Goal: Task Accomplishment & Management: Use online tool/utility

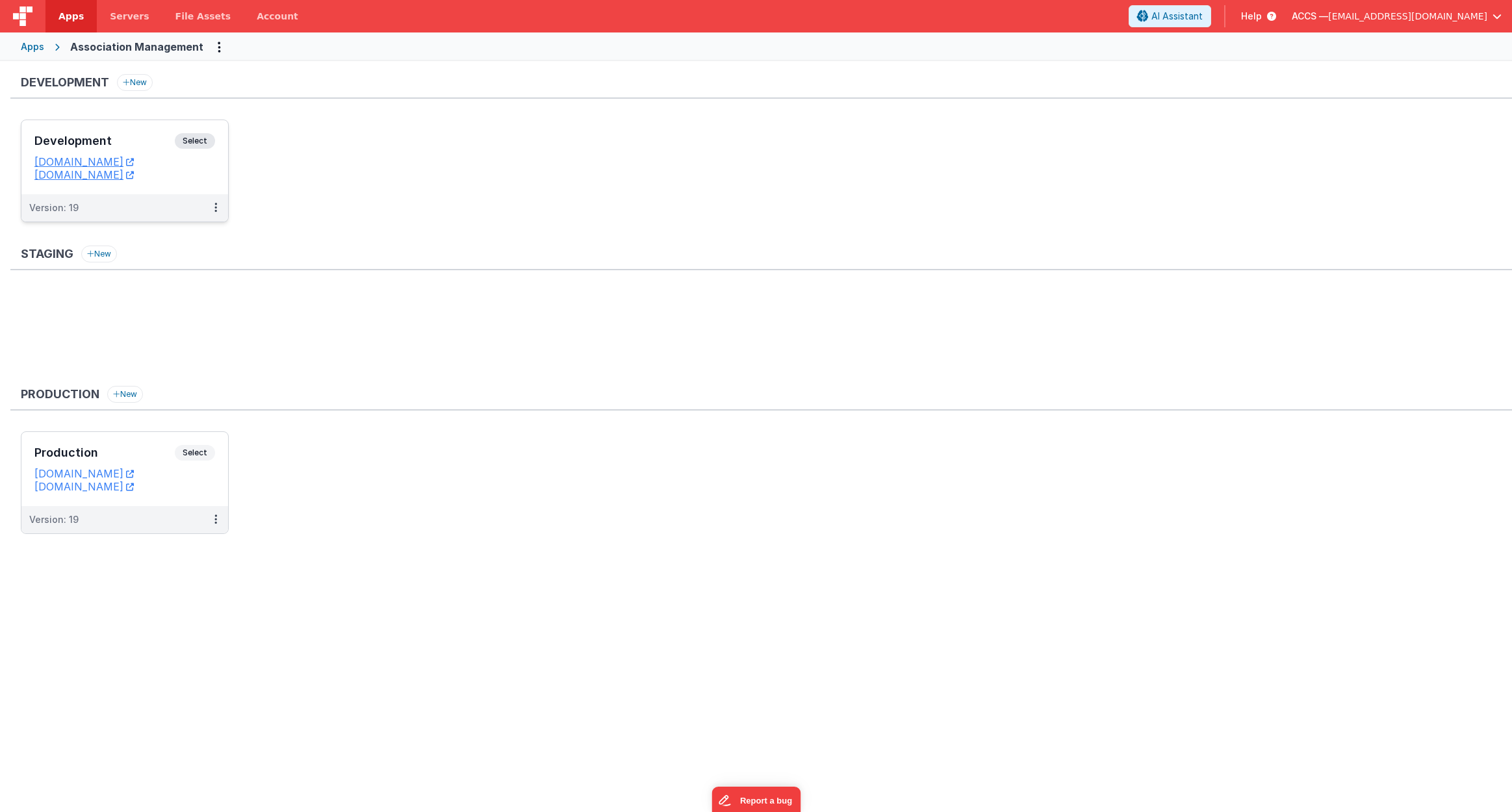
click at [146, 152] on div "Development Select" at bounding box center [125, 144] width 180 height 22
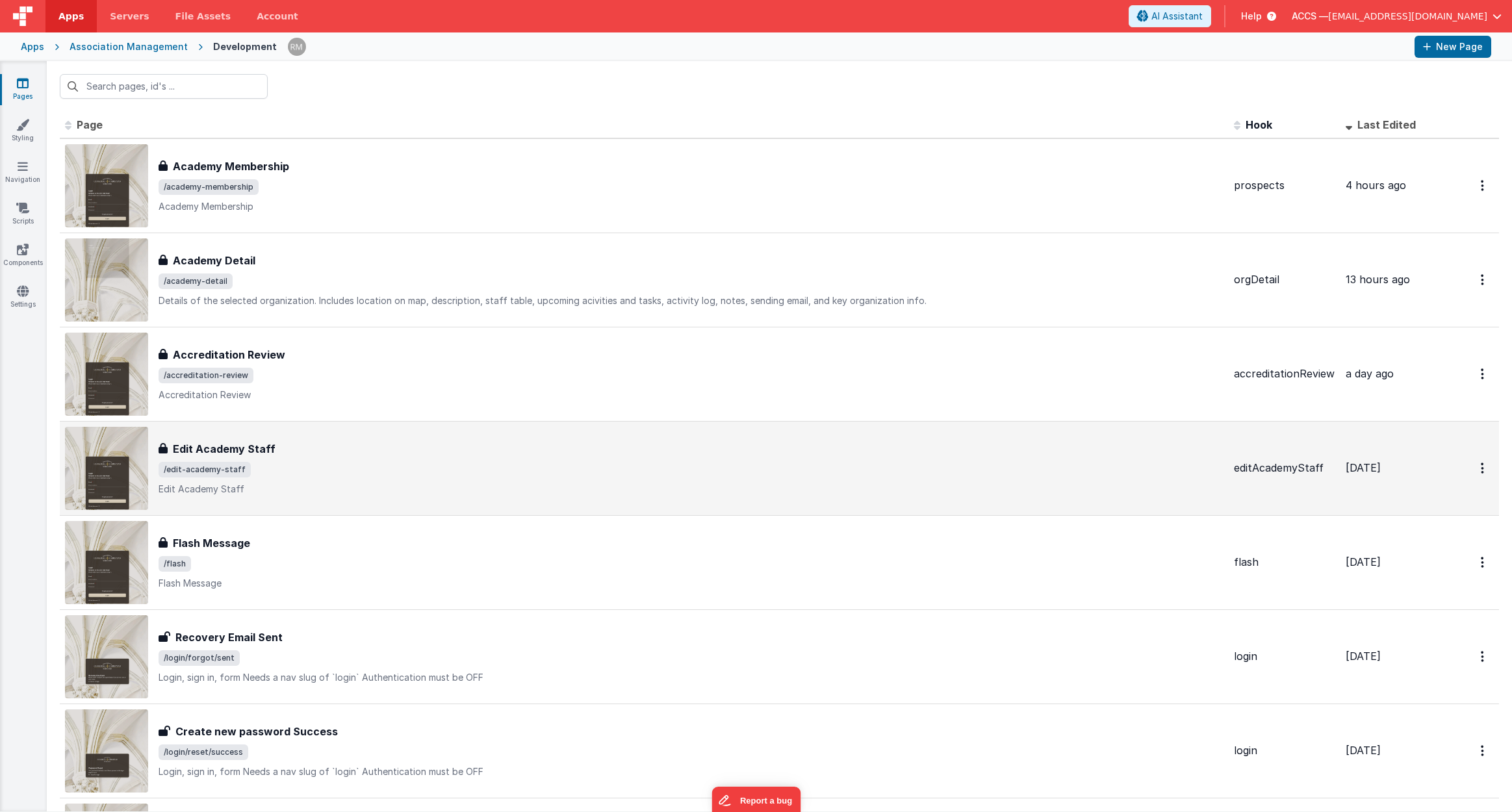
click at [304, 165] on span "/edit-academy-staff" at bounding box center [691, 469] width 1065 height 16
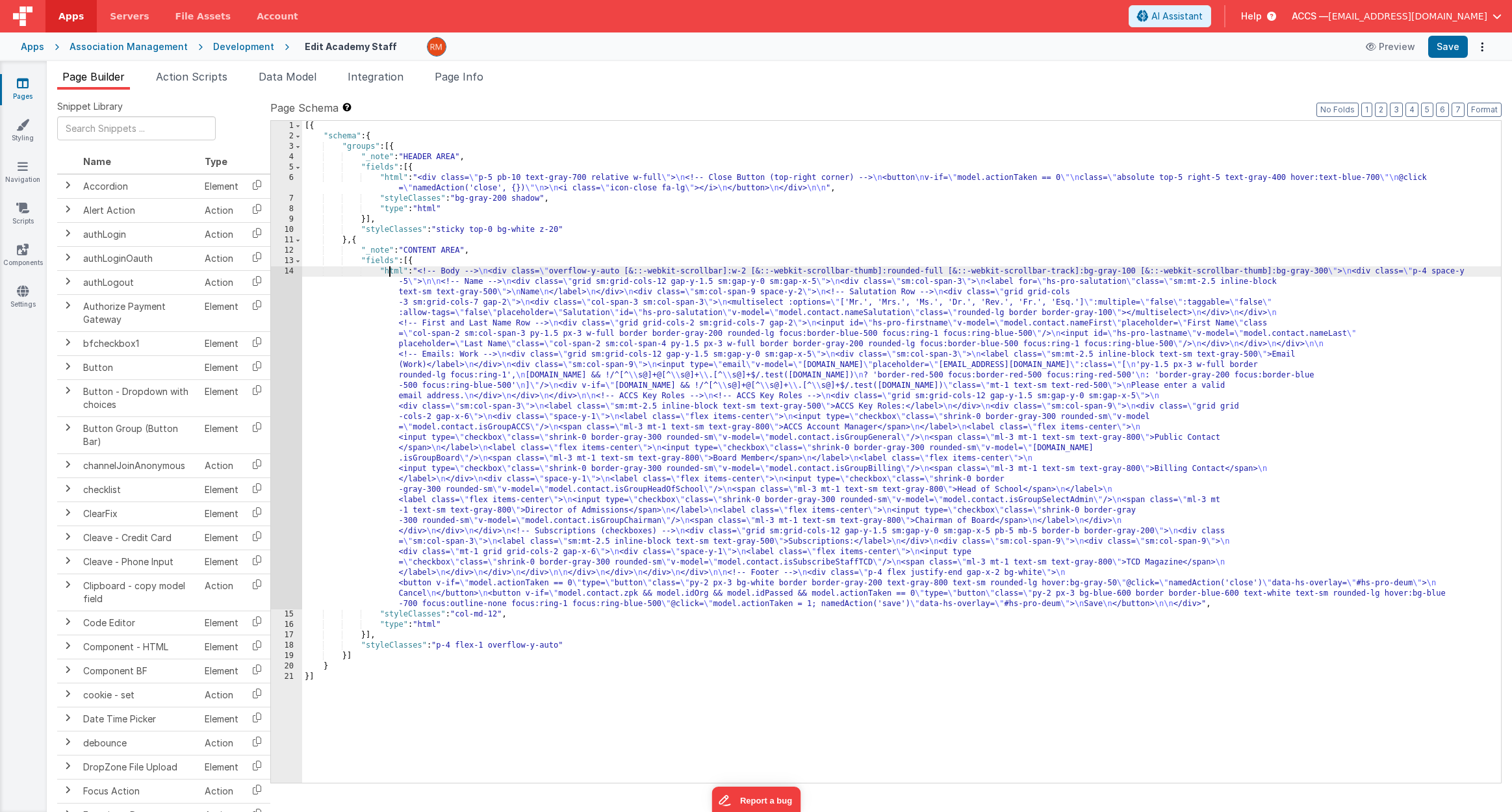
click at [324, 165] on div "[{ "schema" : { "groups" : [{ "_note" : "HEADER AREA" , "fields" : [{ "html" : …" at bounding box center [901, 462] width 1199 height 683
click at [293, 165] on div "14" at bounding box center [286, 438] width 31 height 344
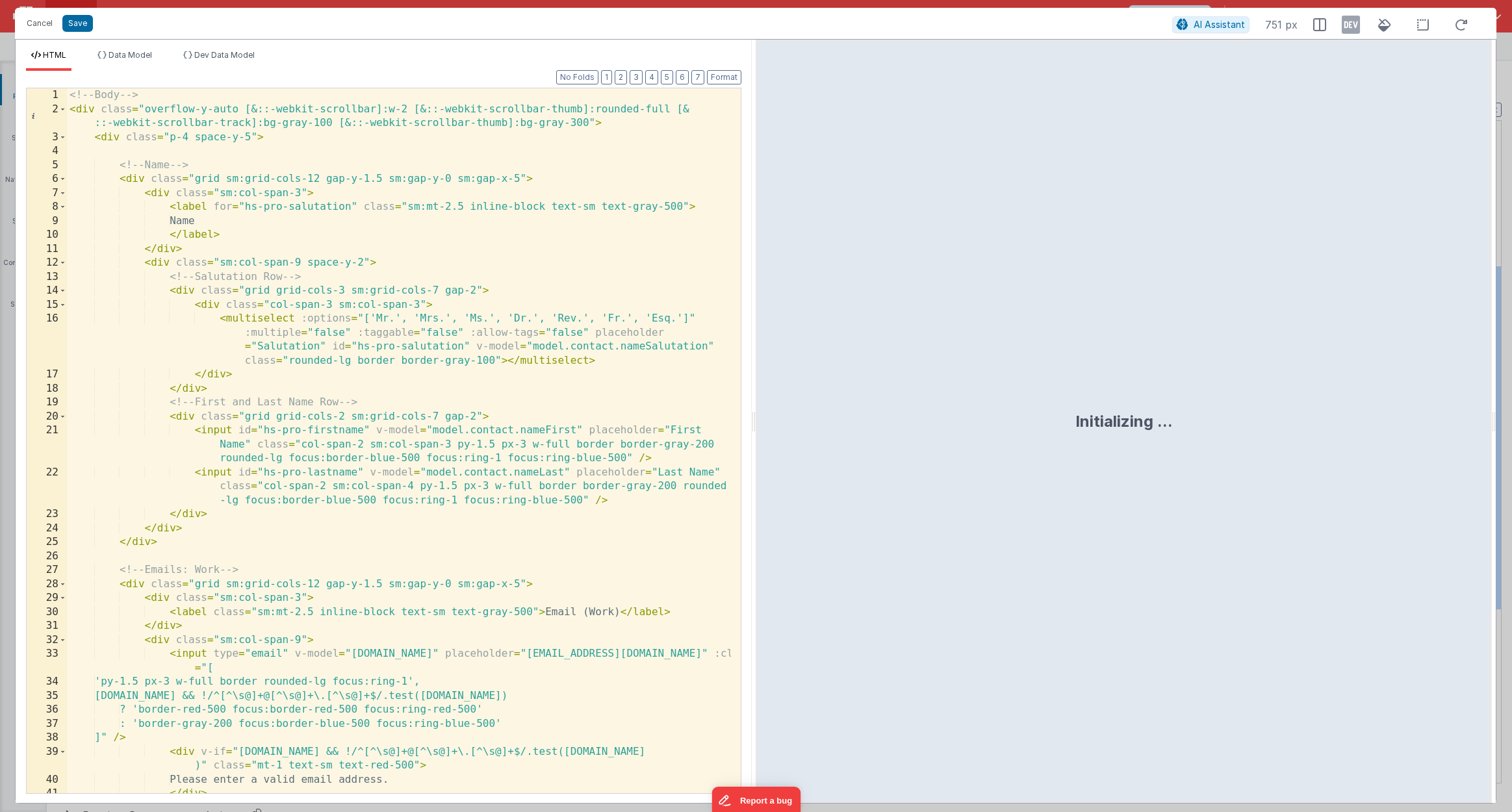
click at [324, 165] on div "<!-- Body --> < div class = "overflow-y-auto [&::-webkit-scrollbar]:w-2 [&::-we…" at bounding box center [399, 455] width 664 height 733
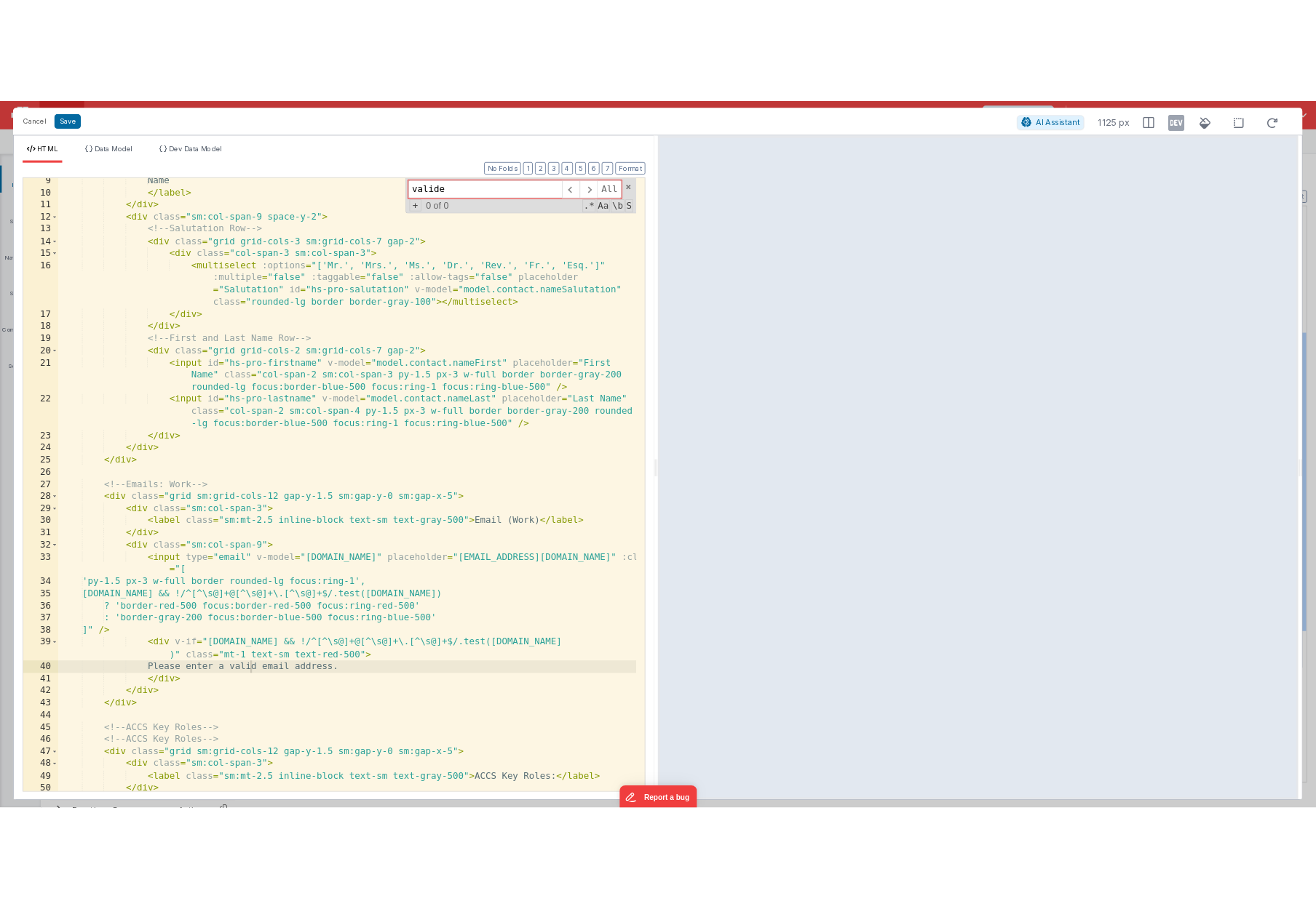
scroll to position [159, 0]
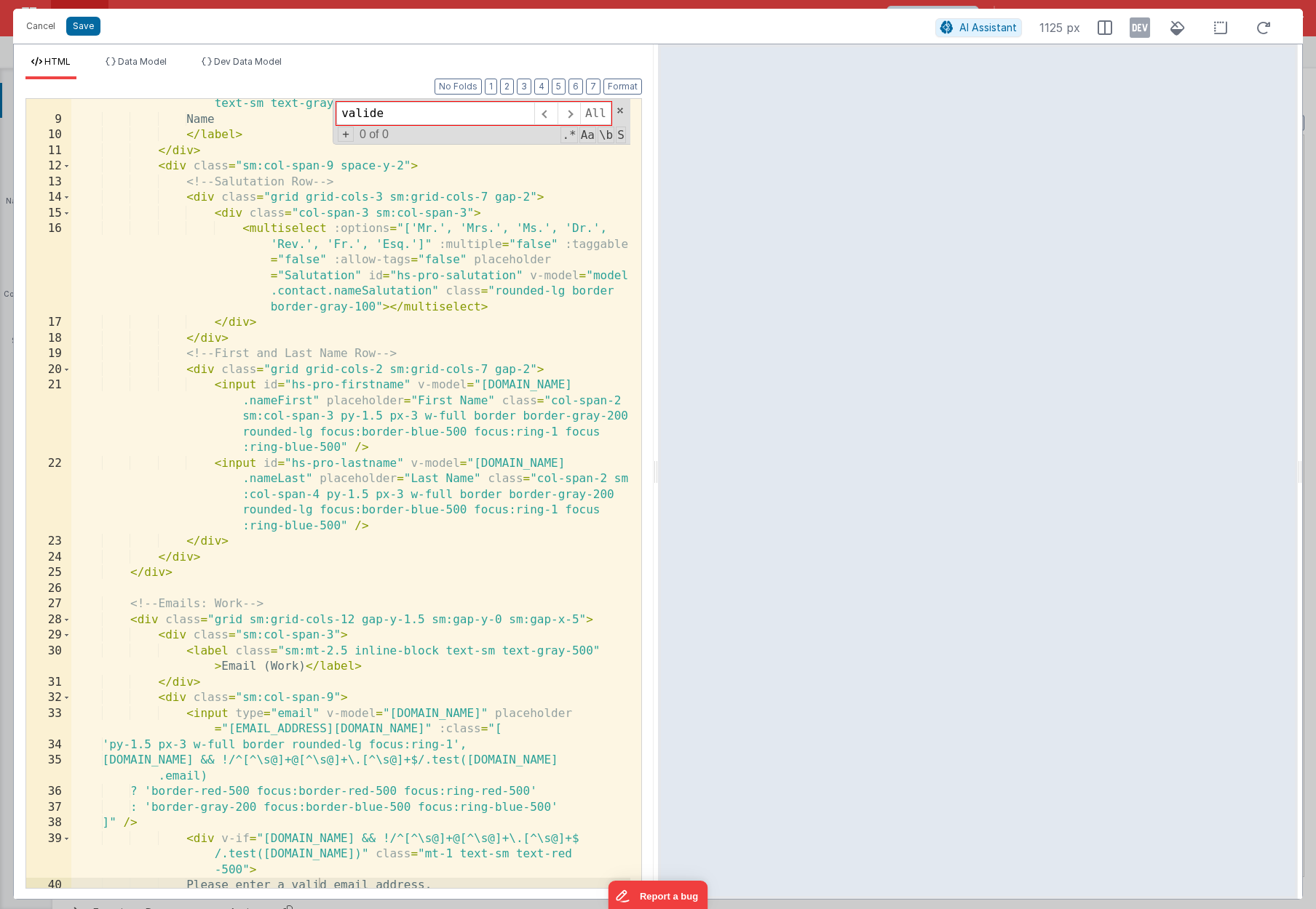
type input "valide"
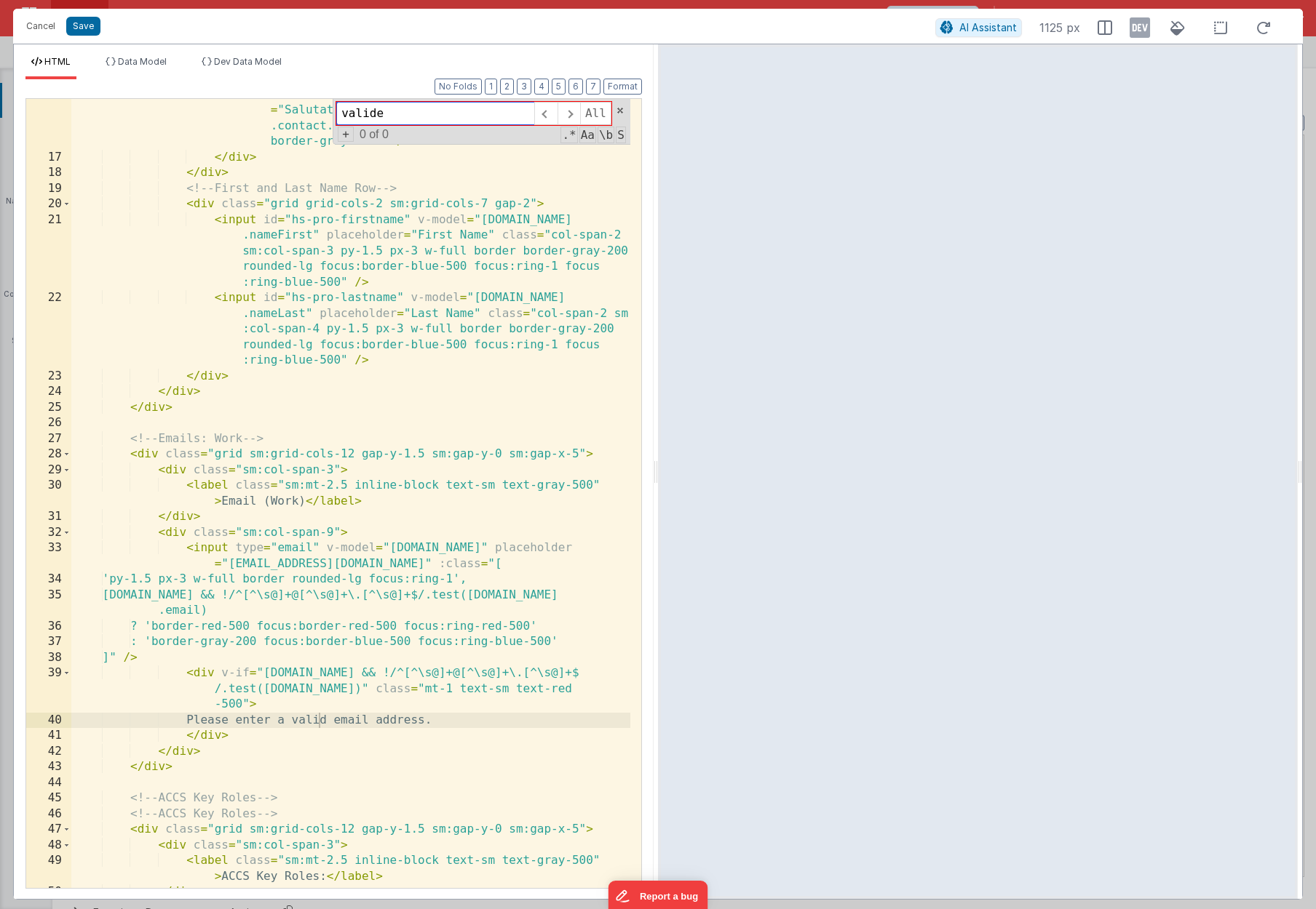
scroll to position [339, 0]
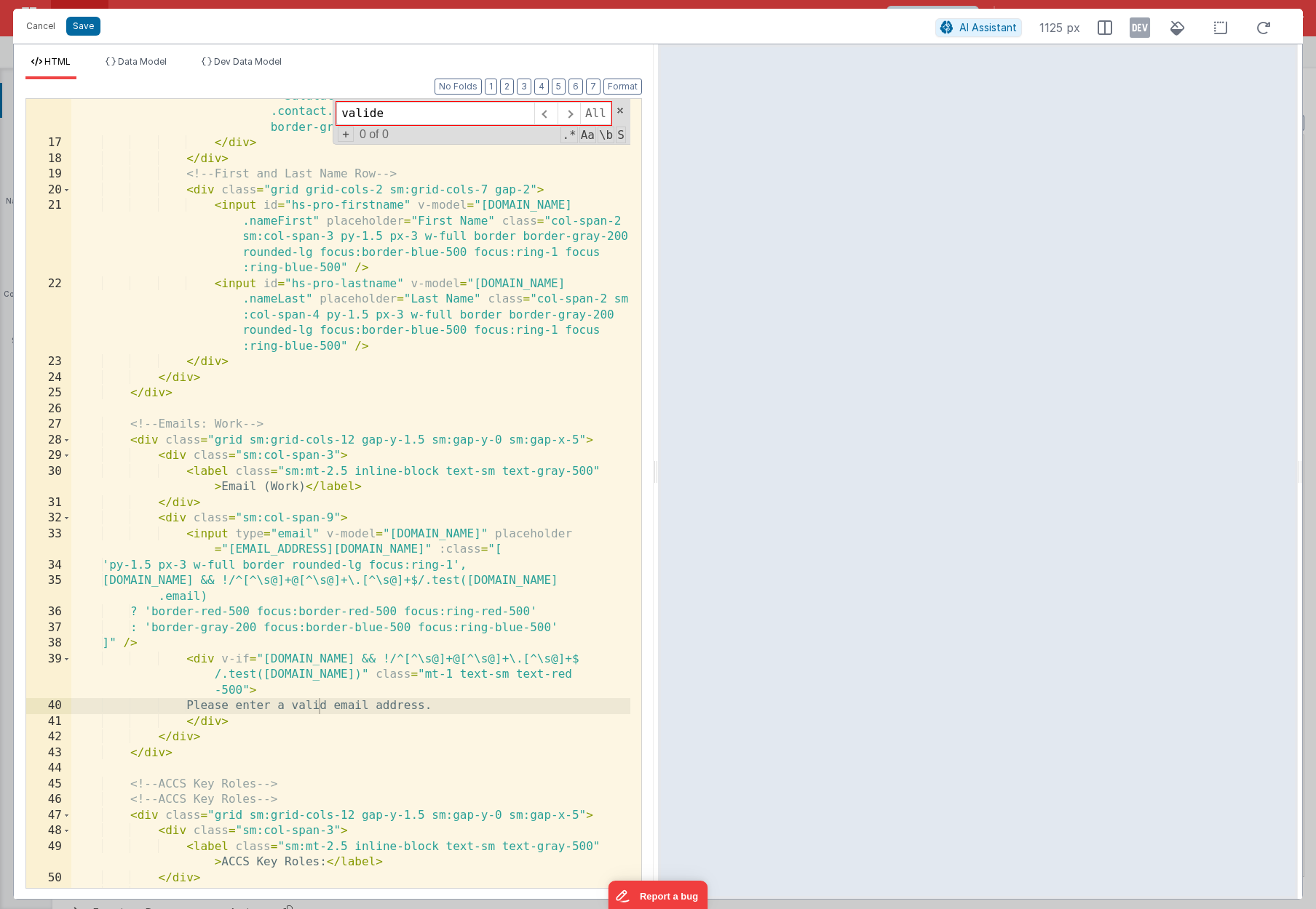
click at [353, 184] on div "< multiselect :options = "['Mr.', 'Mrs.', 'Ms.', 'Dr.', 'Rev.', 'Fr.', 'Esq.']"…" at bounding box center [350, 491] width 559 height 899
click at [219, 184] on div "< multiselect :options = "['Mr.', 'Mrs.', 'Ms.', 'Dr.', 'Rev.', 'Fr.', 'Esq.']"…" at bounding box center [350, 491] width 559 height 899
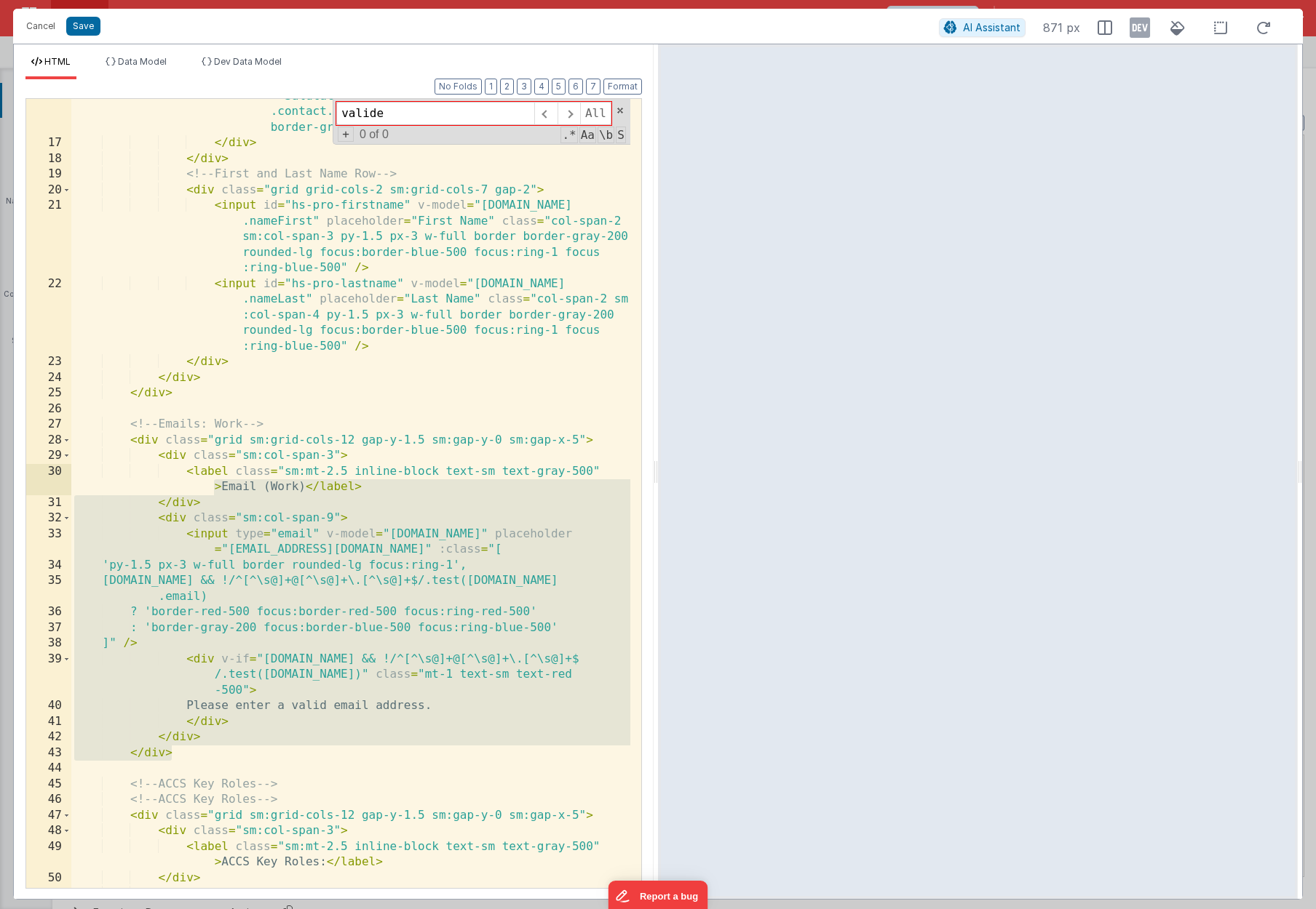
drag, startPoint x: 198, startPoint y: 753, endPoint x: 35, endPoint y: 486, distance: 312.8
click at [35, 184] on div "16 17 18 19 20 21 22 23 24 25 26 27 28 29 30 31 32 33 34 35 36 37 38 39 40 41 4…" at bounding box center [333, 494] width 616 height 791
click at [184, 184] on div "< multiselect :options = "['Mr.', 'Mrs.', 'Ms.', 'Dr.', 'Rev.', 'Fr.', 'Esq.']"…" at bounding box center [350, 491] width 559 height 899
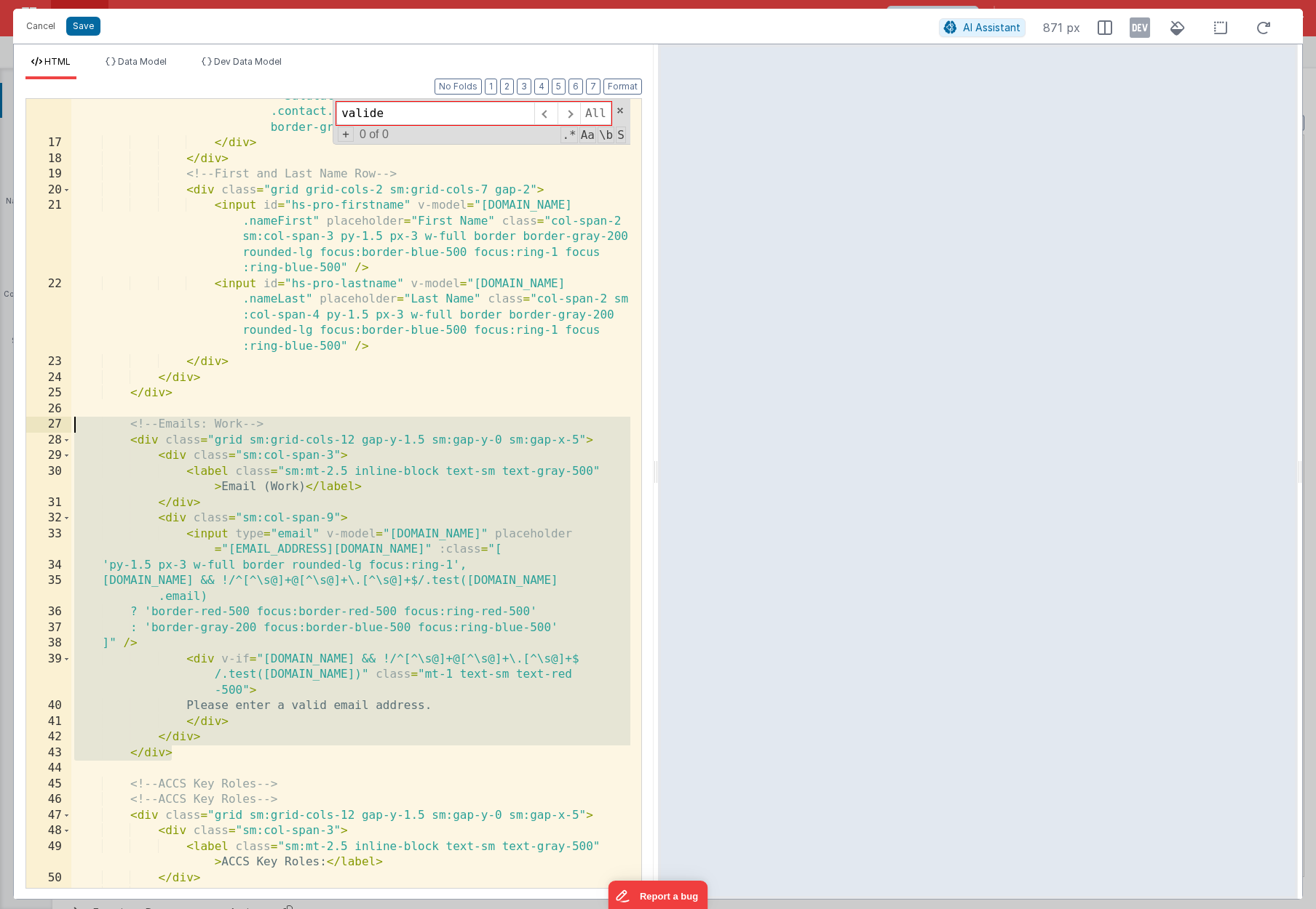
drag, startPoint x: 211, startPoint y: 758, endPoint x: 7, endPoint y: 425, distance: 390.5
click at [7, 184] on div "Cancel Save AI Assistant 871 px HTML Data Model Dev Data Model Format 7 6 5 4 3…" at bounding box center [658, 454] width 1316 height 909
drag, startPoint x: 213, startPoint y: 751, endPoint x: 55, endPoint y: 430, distance: 357.8
click at [55, 184] on div "16 17 18 19 20 21 22 23 24 25 26 27 28 29 30 31 32 33 34 35 36 37 38 39 40 41 4…" at bounding box center [333, 494] width 616 height 791
click at [48, 26] on button "Cancel" at bounding box center [40, 26] width 44 height 20
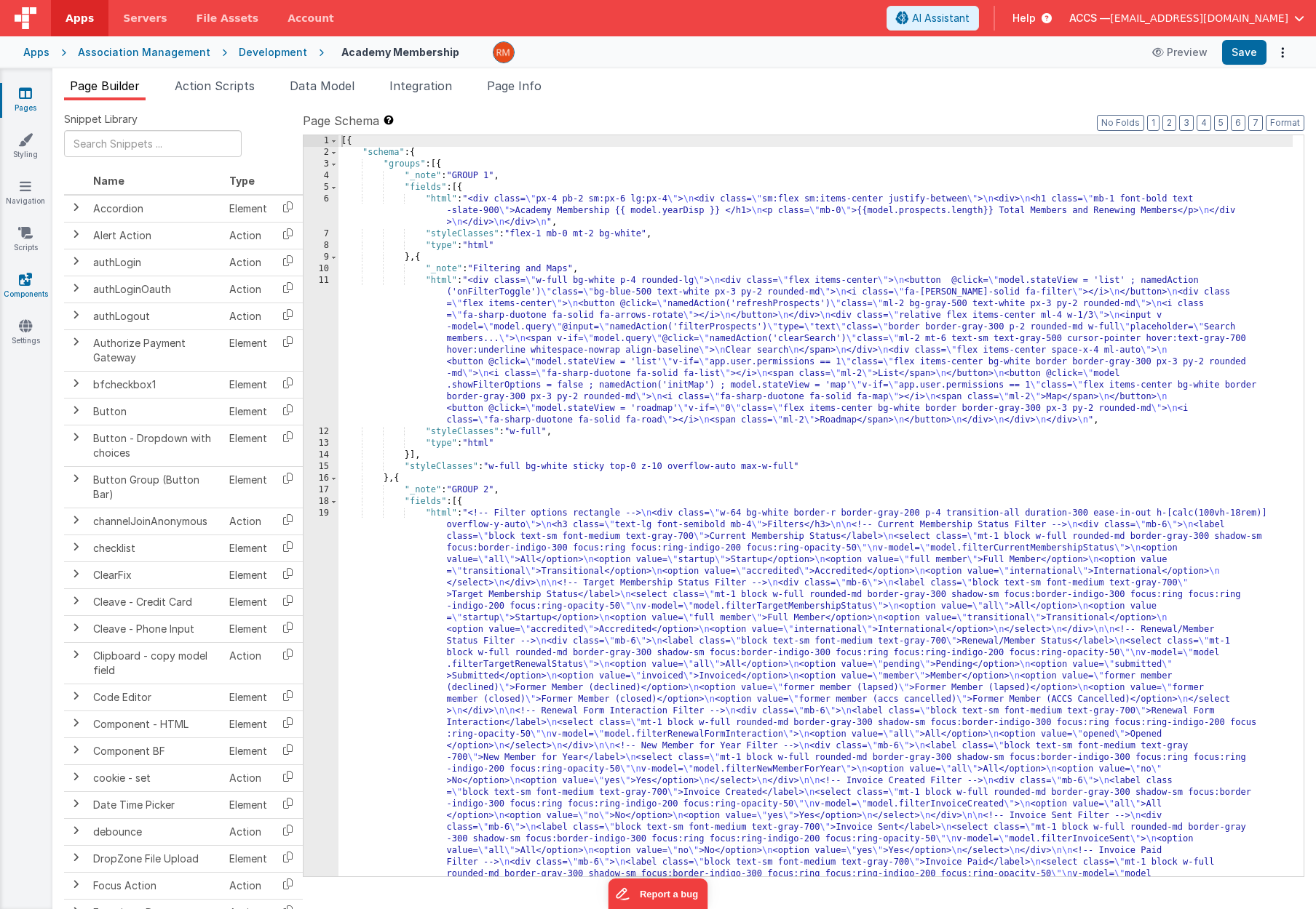
click at [29, 295] on link "Components" at bounding box center [25, 286] width 53 height 29
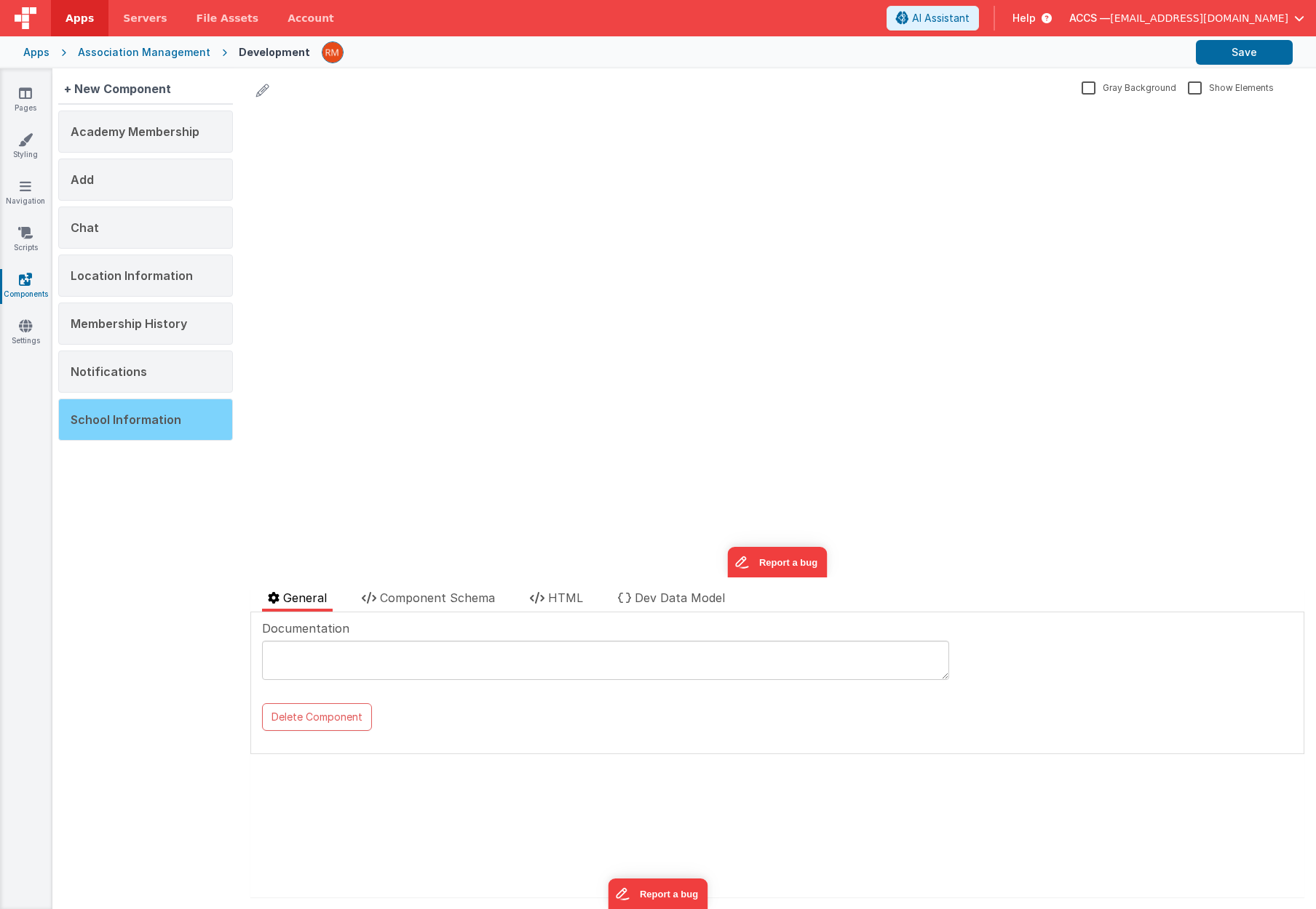
click at [146, 418] on span "School Information" at bounding box center [125, 420] width 110 height 15
click at [451, 595] on span "Component Schema" at bounding box center [437, 599] width 115 height 15
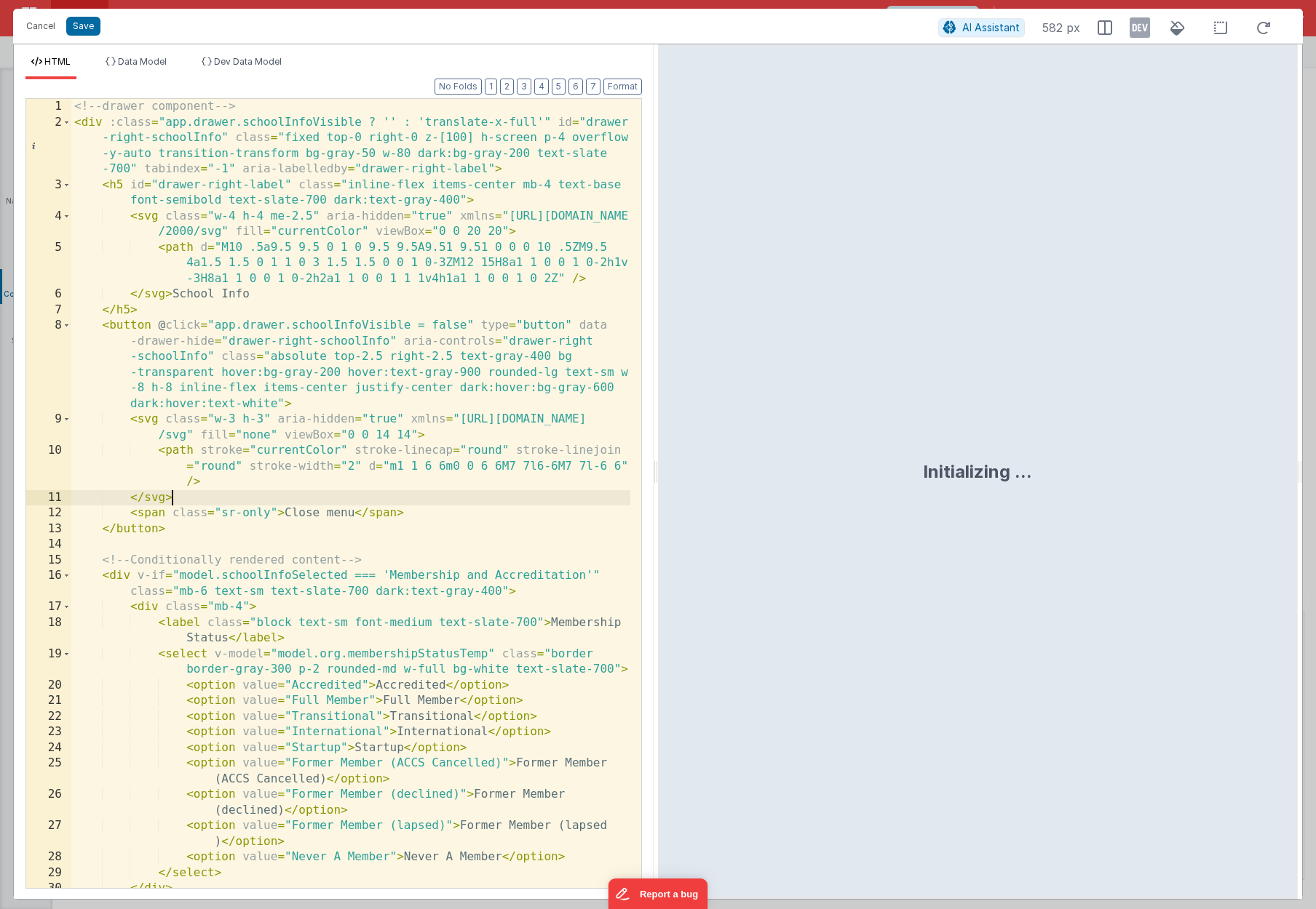
click at [462, 505] on div "<!-- drawer component --> < div :class = "app.drawer.schoolInfoVisible ? '' : '…" at bounding box center [350, 510] width 559 height 821
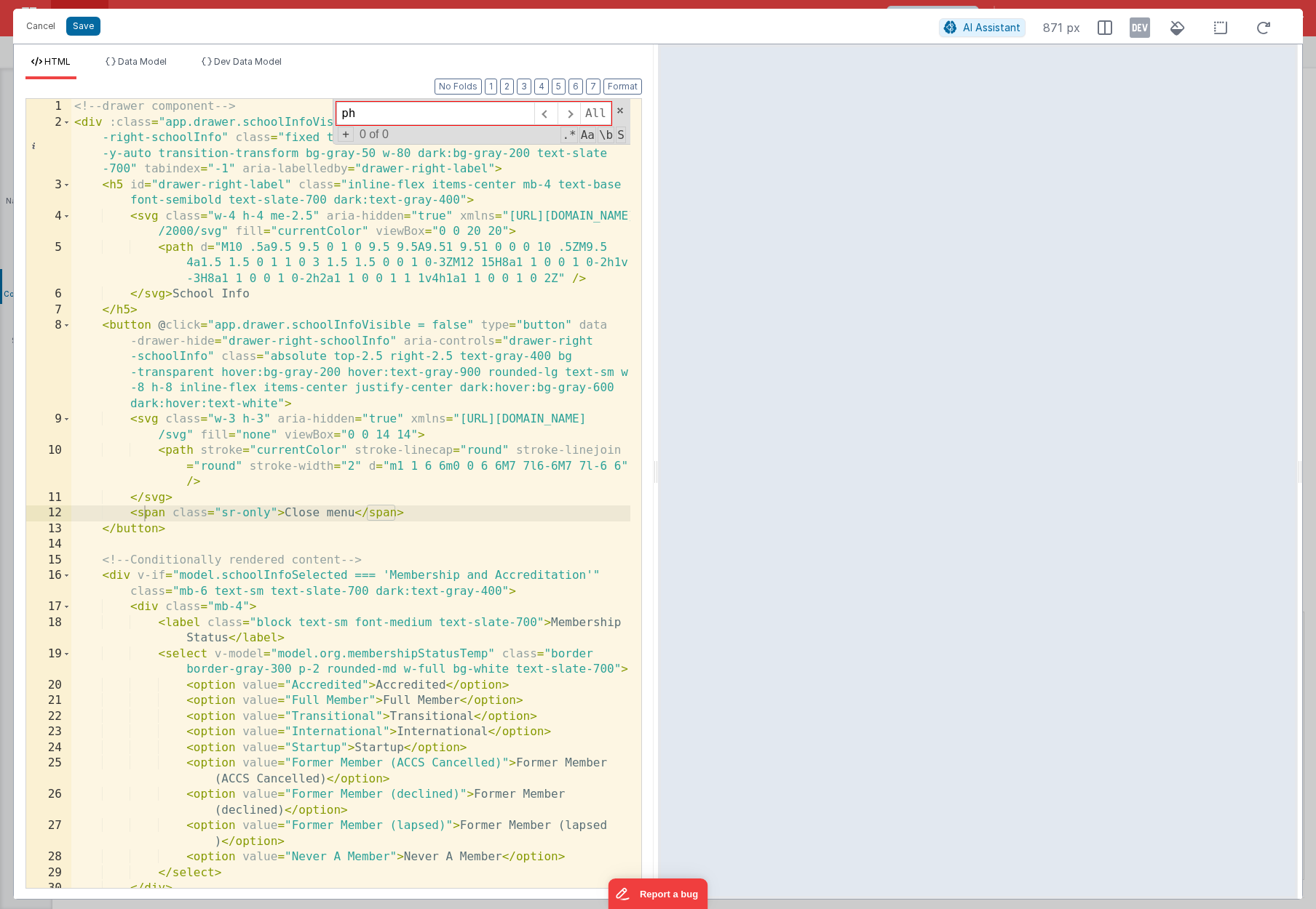
type input "p"
click at [50, 30] on button "Cancel" at bounding box center [40, 26] width 44 height 20
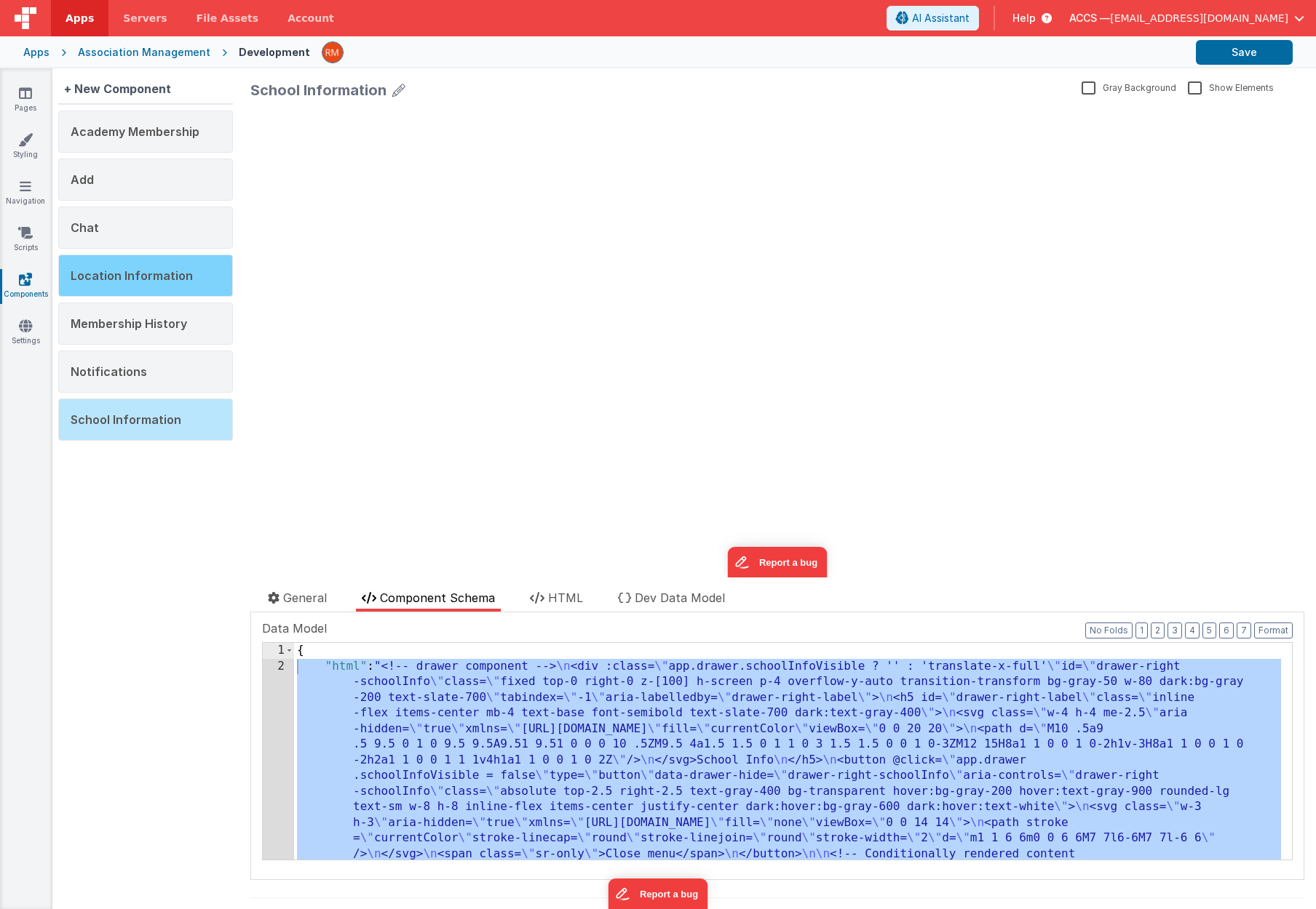
click at [156, 292] on div "Location Information" at bounding box center [146, 276] width 174 height 43
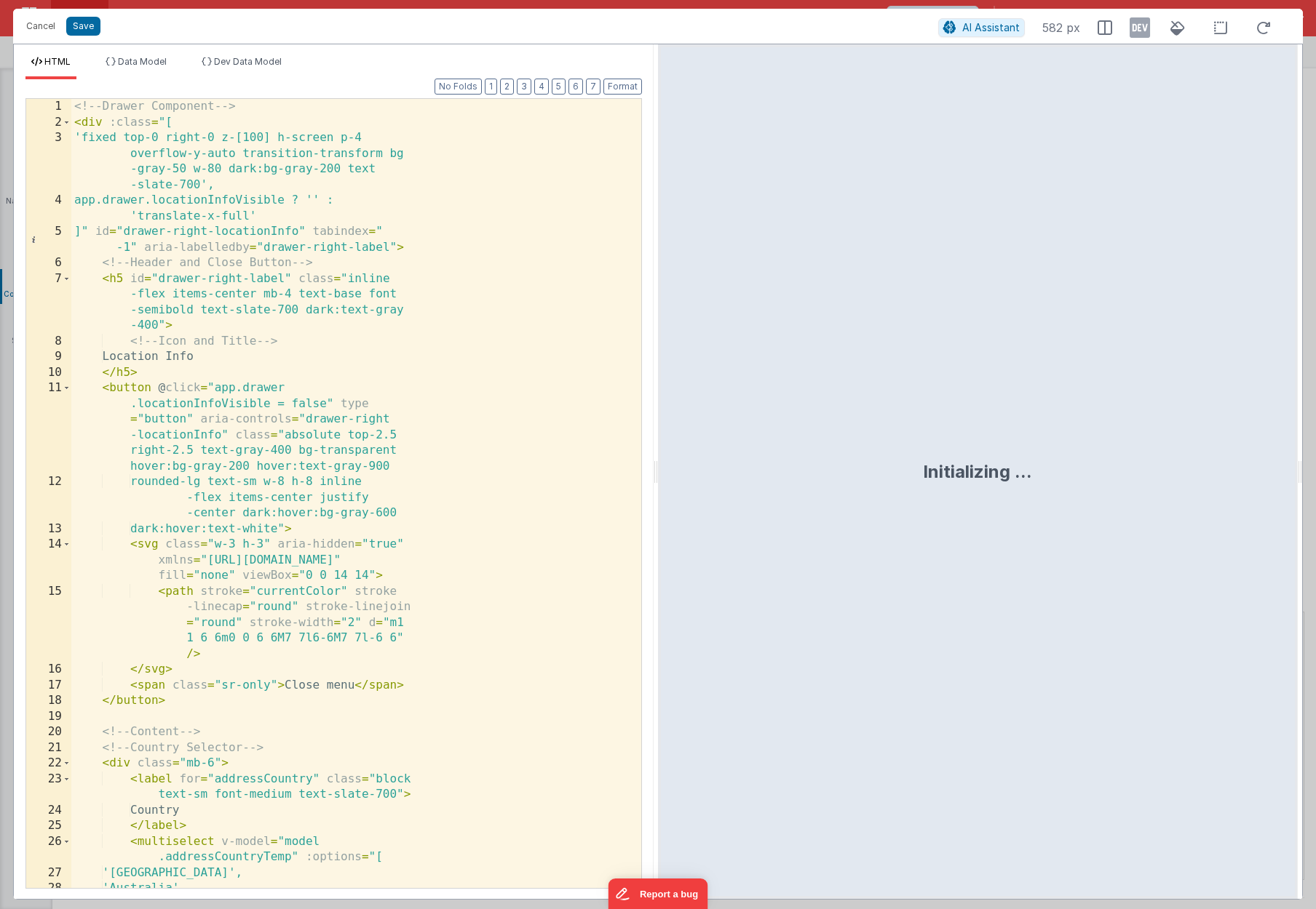
click at [487, 335] on div "<!-- Drawer Component --> < div :class = "[ 'fixed top-0 right-0 z-[100] h-scre…" at bounding box center [350, 510] width 559 height 821
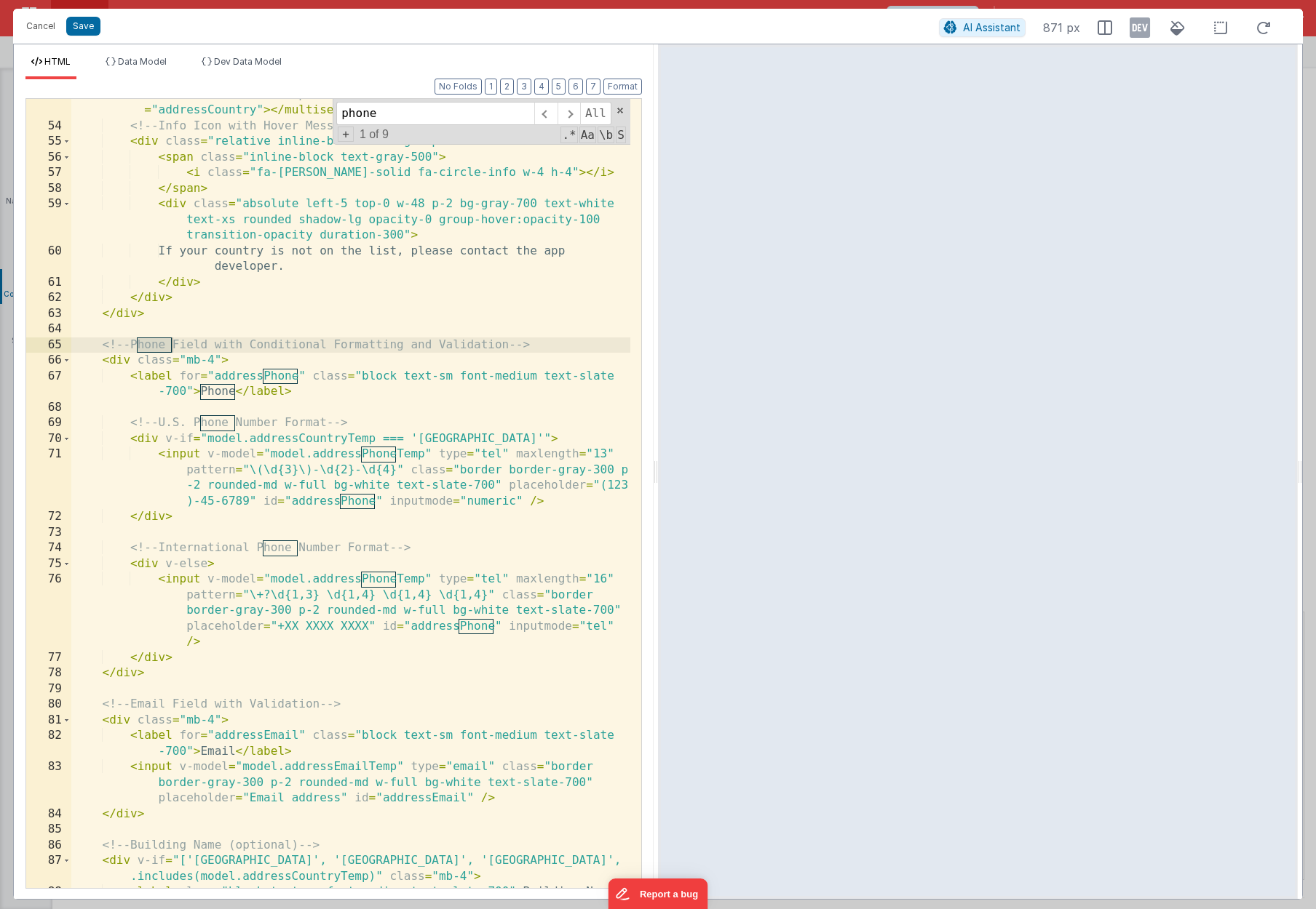
scroll to position [997, 0]
type input "phone"
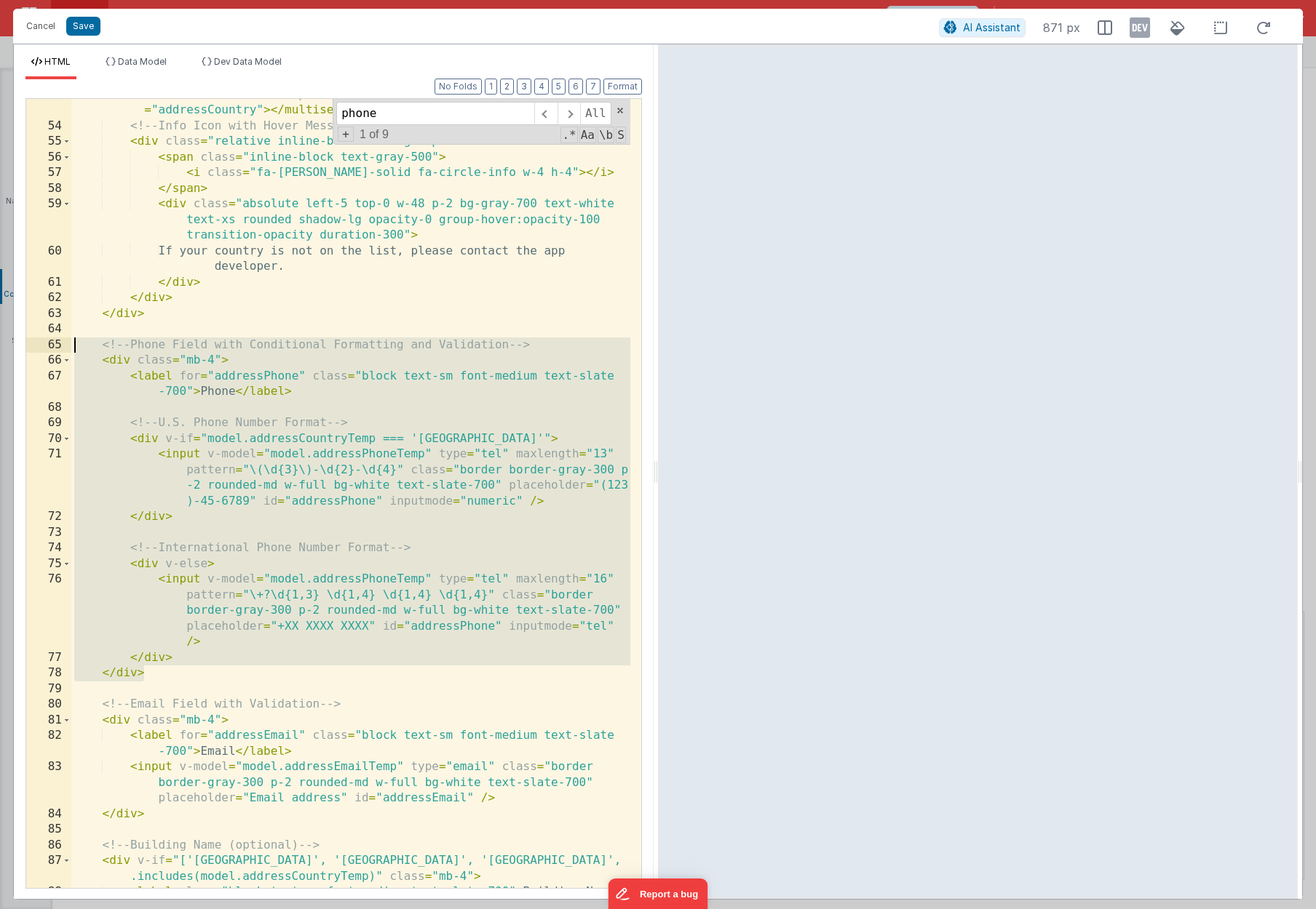
drag, startPoint x: 221, startPoint y: 669, endPoint x: 27, endPoint y: 350, distance: 373.4
click at [27, 350] on div "53 54 55 56 57 58 59 60 61 62 63 64 65 66 67 68 69 70 71 72 73 74 75 76 77 78 7…" at bounding box center [333, 494] width 616 height 791
click at [34, 29] on button "Cancel" at bounding box center [40, 26] width 44 height 20
